Goal: Task Accomplishment & Management: Manage account settings

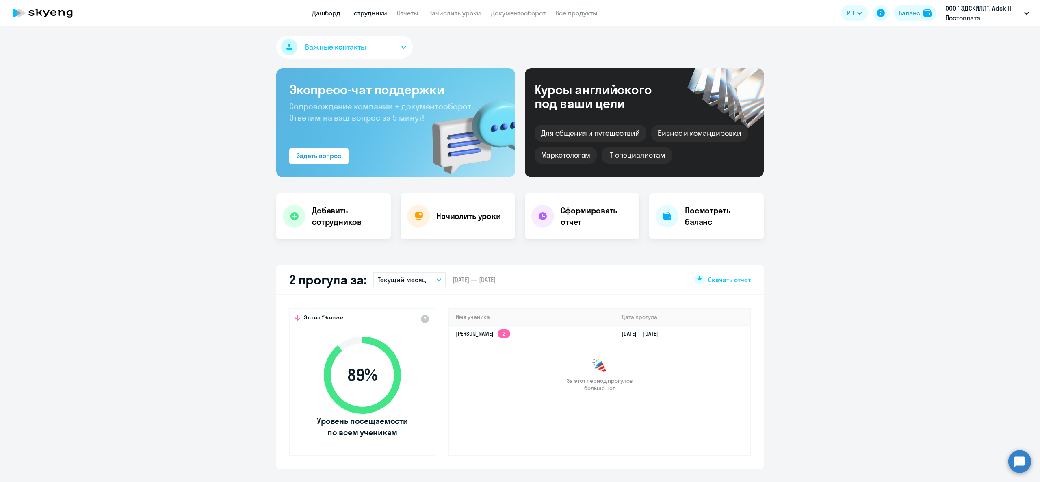
click at [365, 13] on link "Сотрудники" at bounding box center [368, 13] width 37 height 8
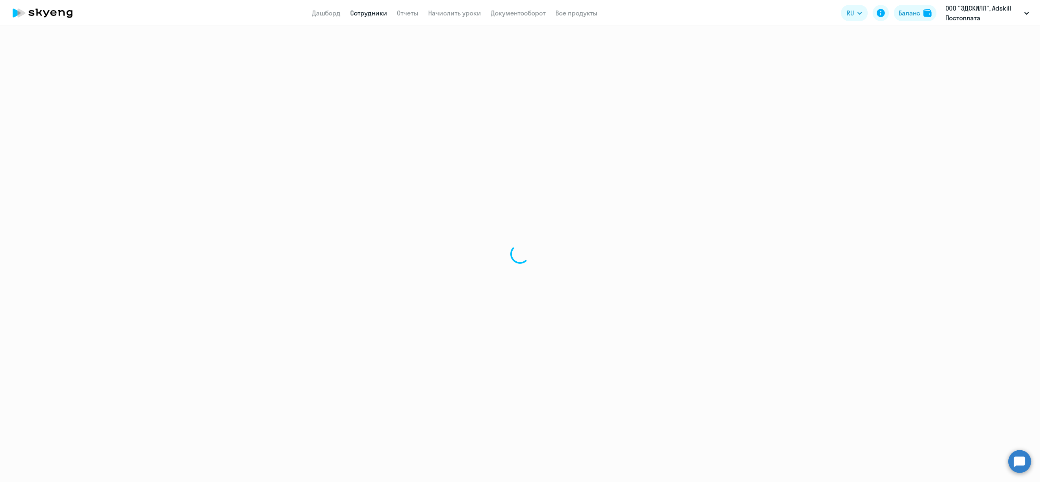
select select "30"
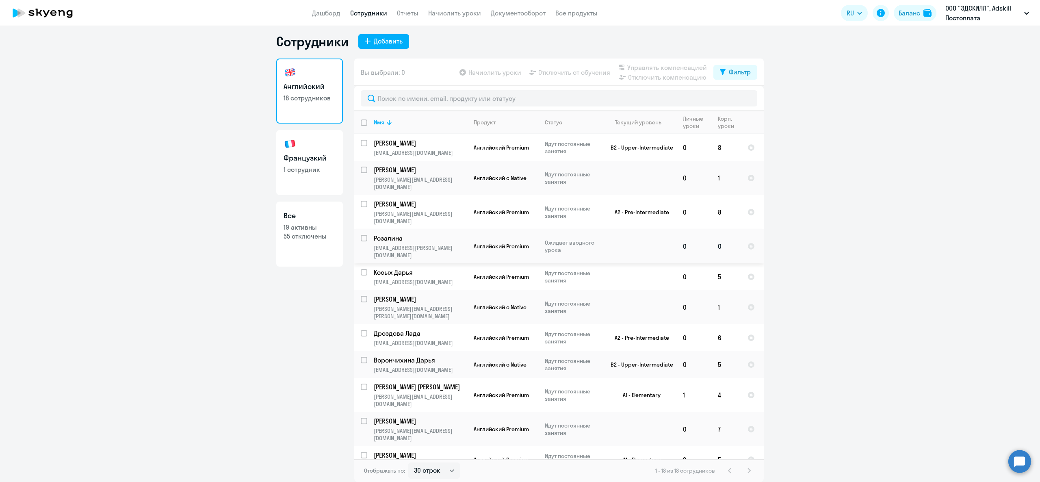
click at [361, 235] on input "select row 9748442" at bounding box center [369, 243] width 16 height 16
checkbox input "true"
click at [490, 73] on span "Начислить уроки" at bounding box center [494, 72] width 53 height 10
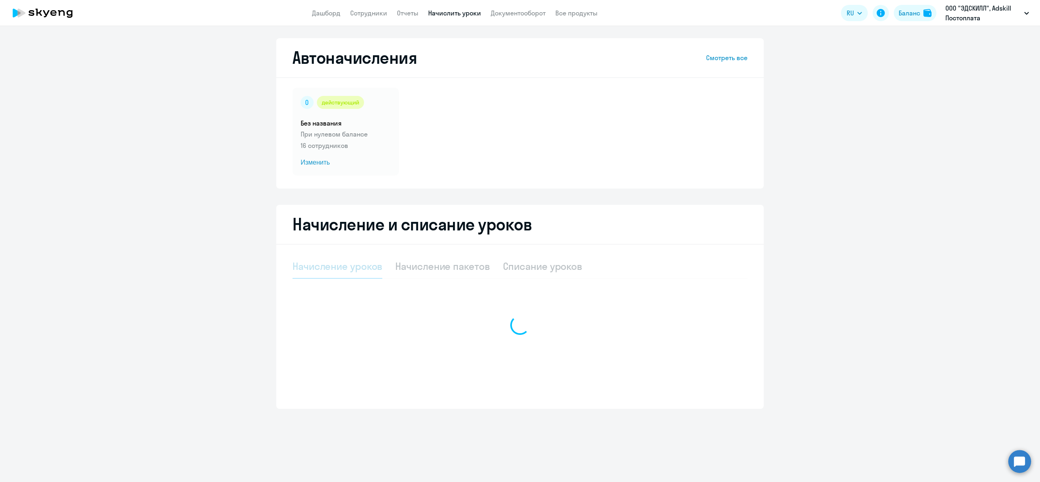
select select "10"
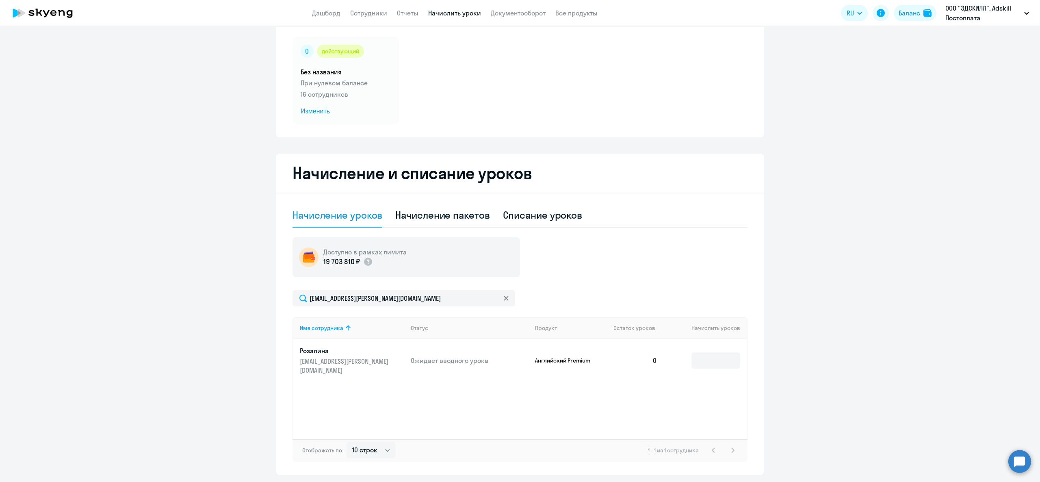
scroll to position [76, 0]
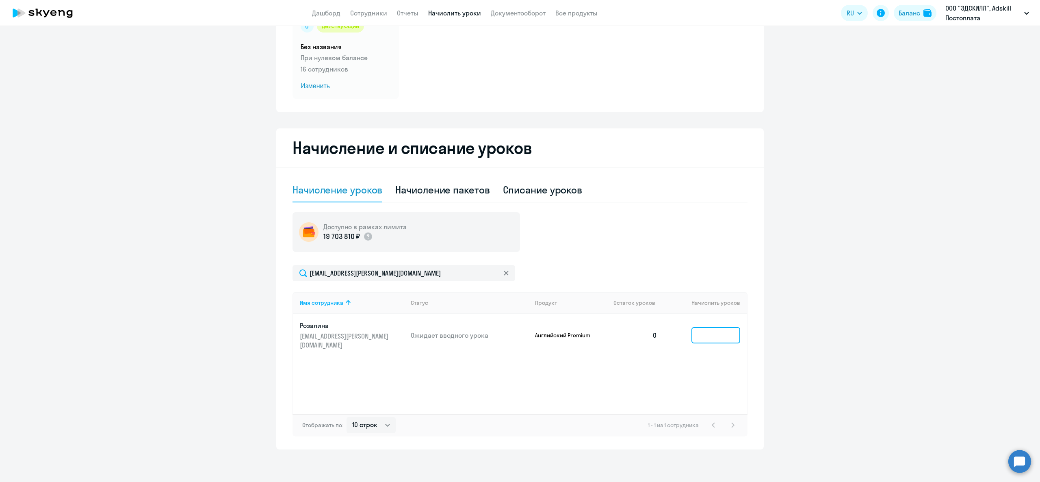
click at [727, 333] on input at bounding box center [715, 335] width 49 height 16
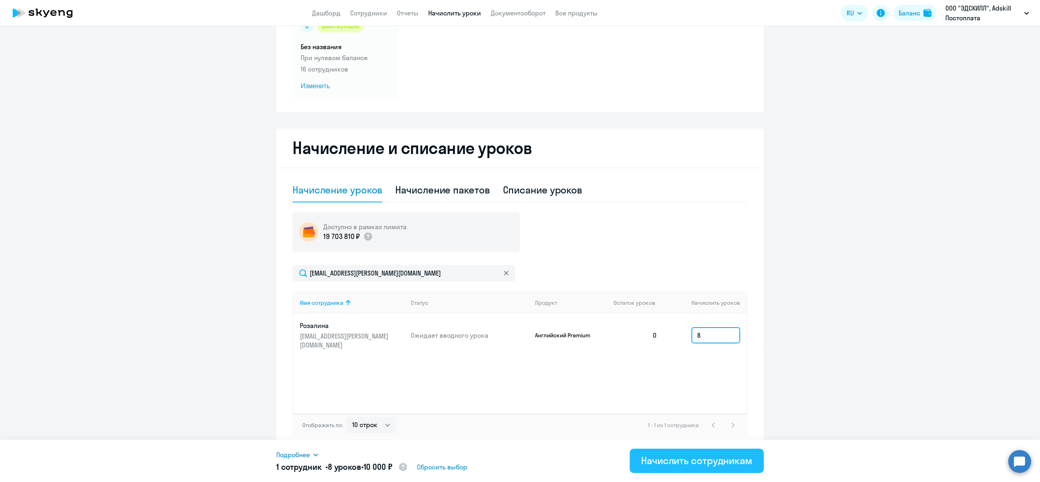
type input "8"
click at [702, 457] on div "Начислить сотрудникам" at bounding box center [696, 460] width 111 height 13
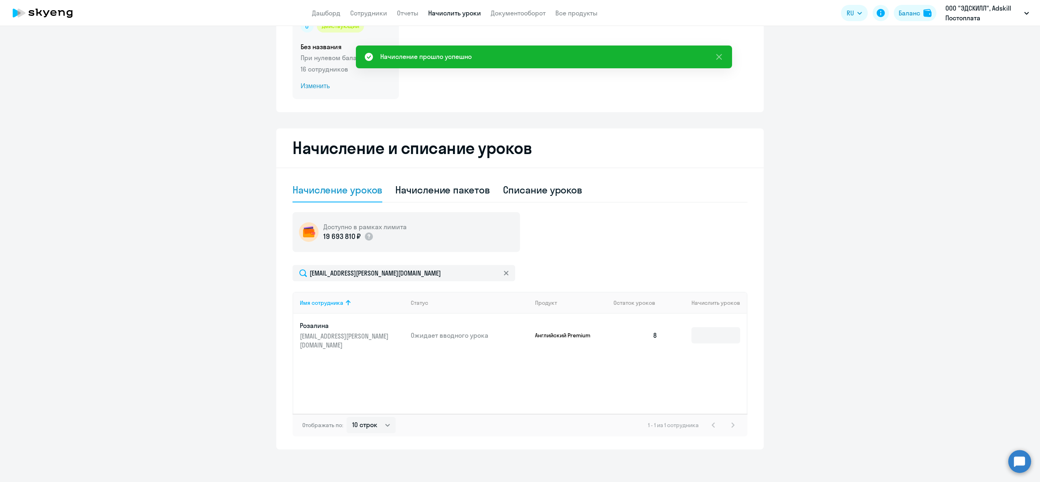
click at [324, 63] on div "действующий Без названия При нулевом балансе 16 сотрудников Изменить" at bounding box center [346, 55] width 106 height 88
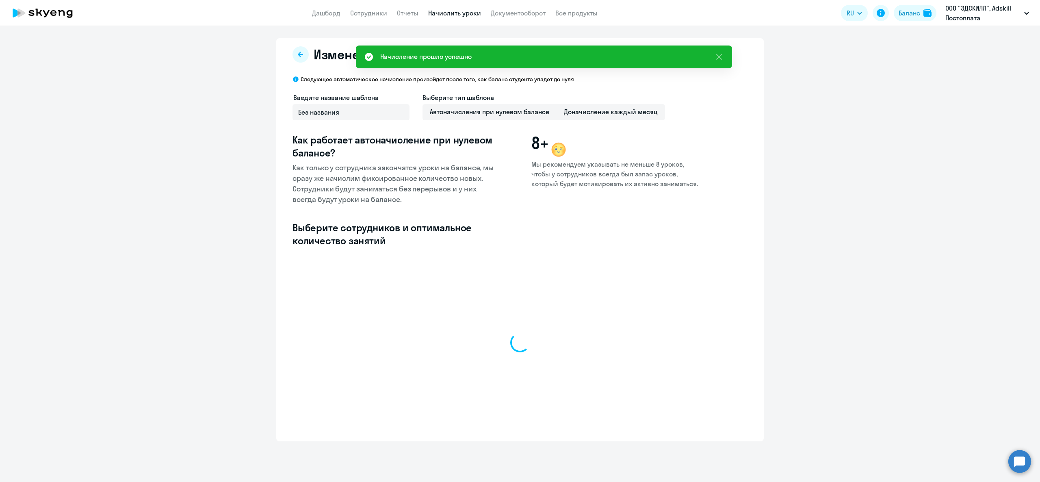
select select "10"
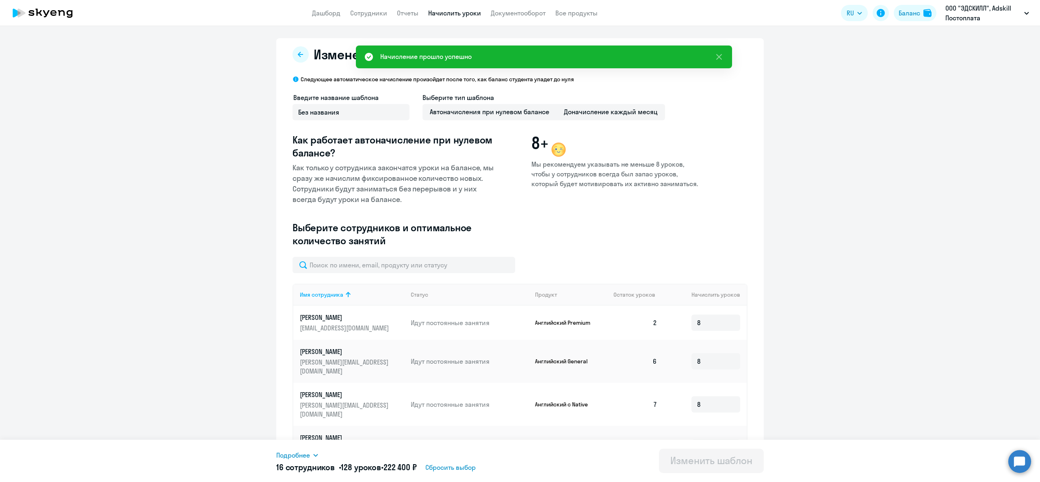
scroll to position [233, 0]
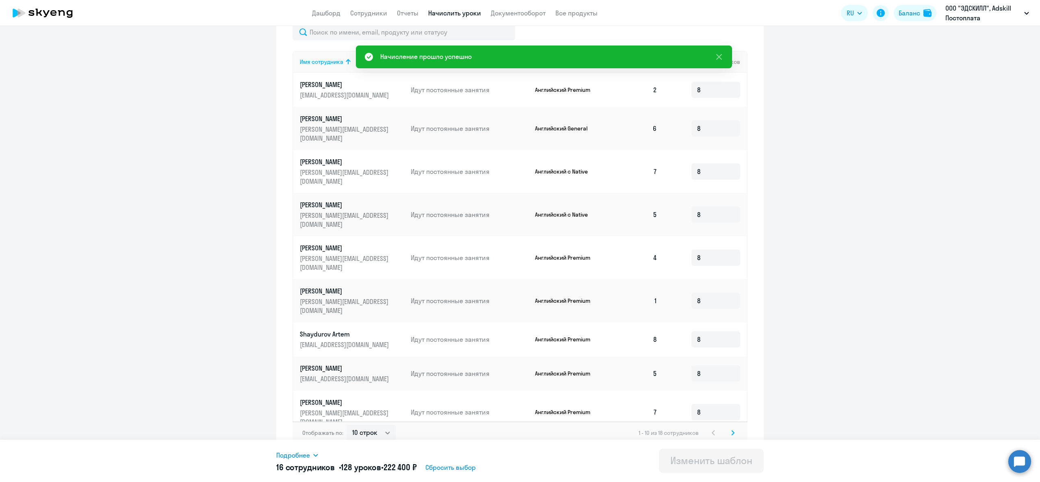
click at [728, 428] on svg-icon at bounding box center [733, 433] width 10 height 10
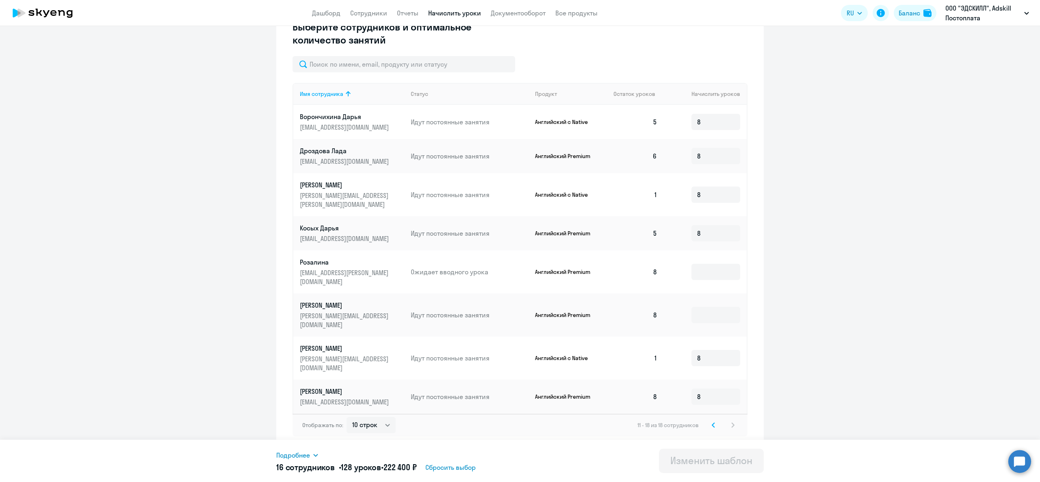
scroll to position [165, 0]
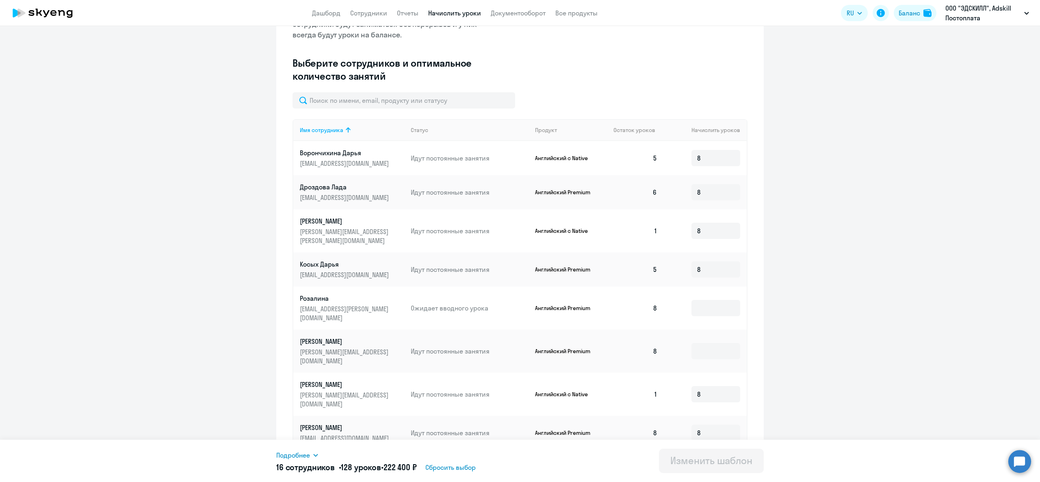
click at [715, 305] on td at bounding box center [705, 307] width 83 height 43
click at [716, 301] on input at bounding box center [715, 308] width 49 height 16
click at [702, 343] on input at bounding box center [715, 351] width 49 height 16
type input "8"
click at [702, 300] on input at bounding box center [715, 308] width 49 height 16
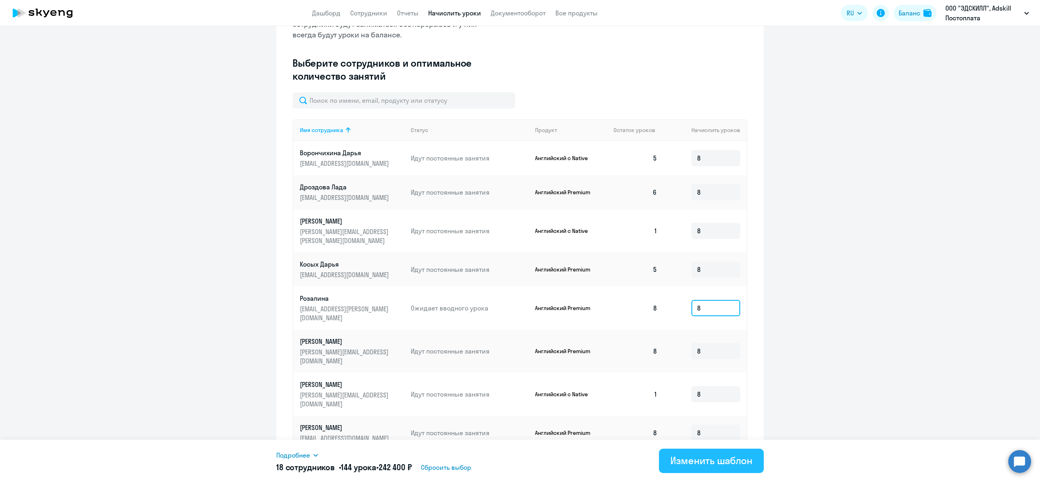
type input "8"
click at [695, 462] on div "Изменить шаблон" at bounding box center [711, 460] width 82 height 13
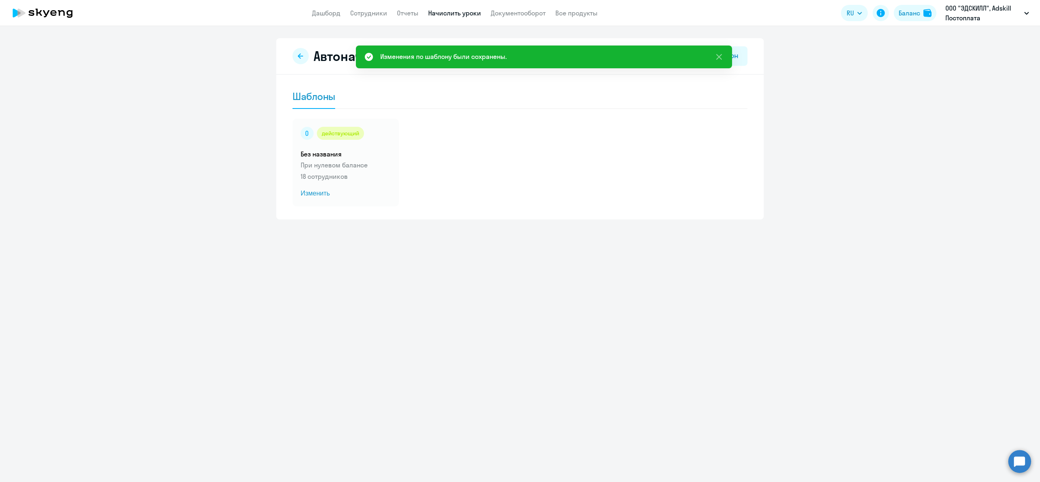
click at [337, 206] on div "Автоначисления Новый шаблон Шаблоны действующий Без названия При нулевом баланс…" at bounding box center [520, 128] width 488 height 181
